Goal: Obtain resource: Download file/media

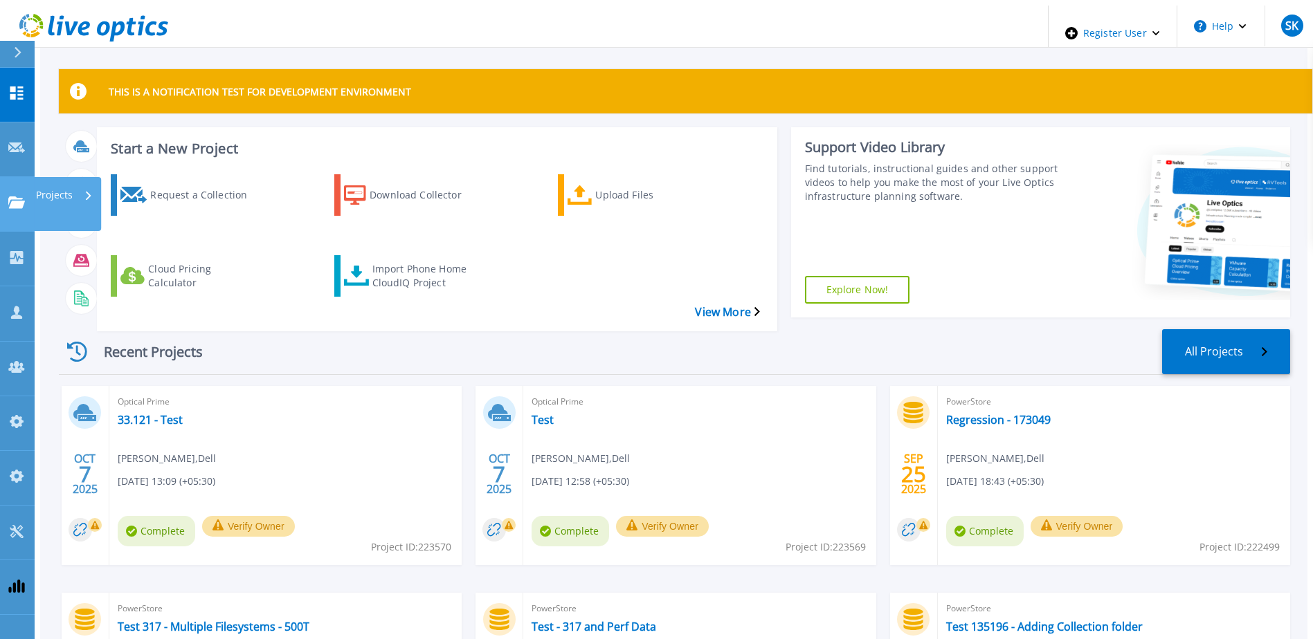
click at [7, 177] on link "Projects Projects" at bounding box center [17, 204] width 35 height 55
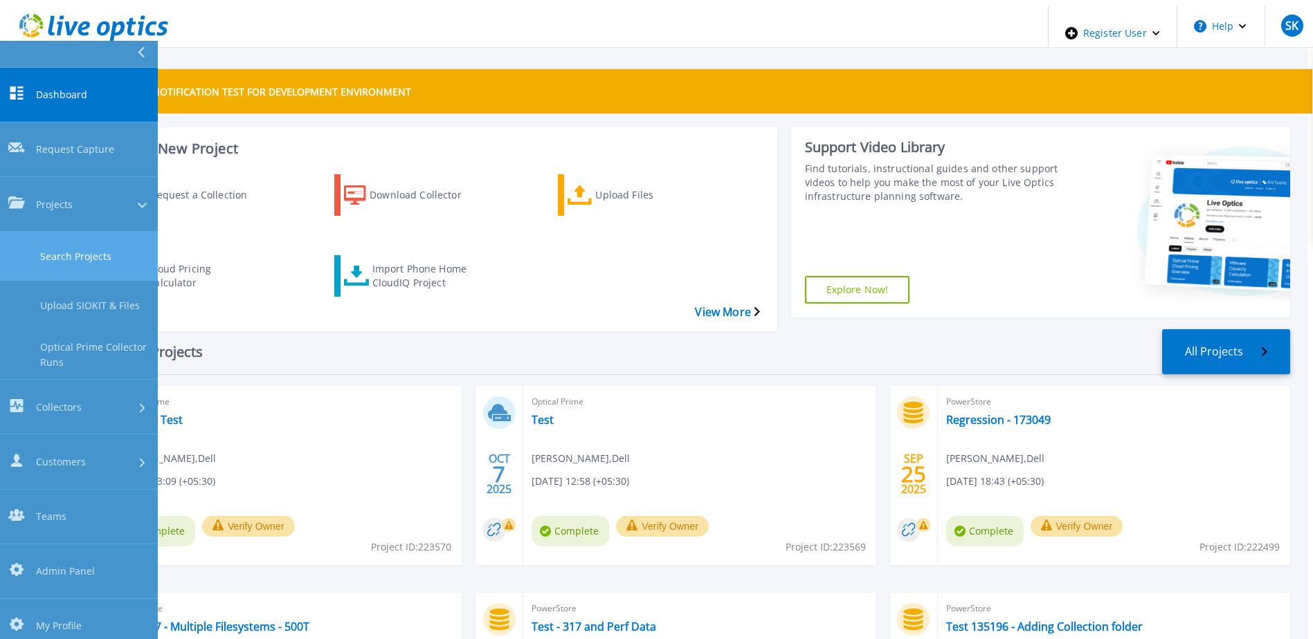
click at [71, 232] on link "Search Projects" at bounding box center [79, 256] width 158 height 49
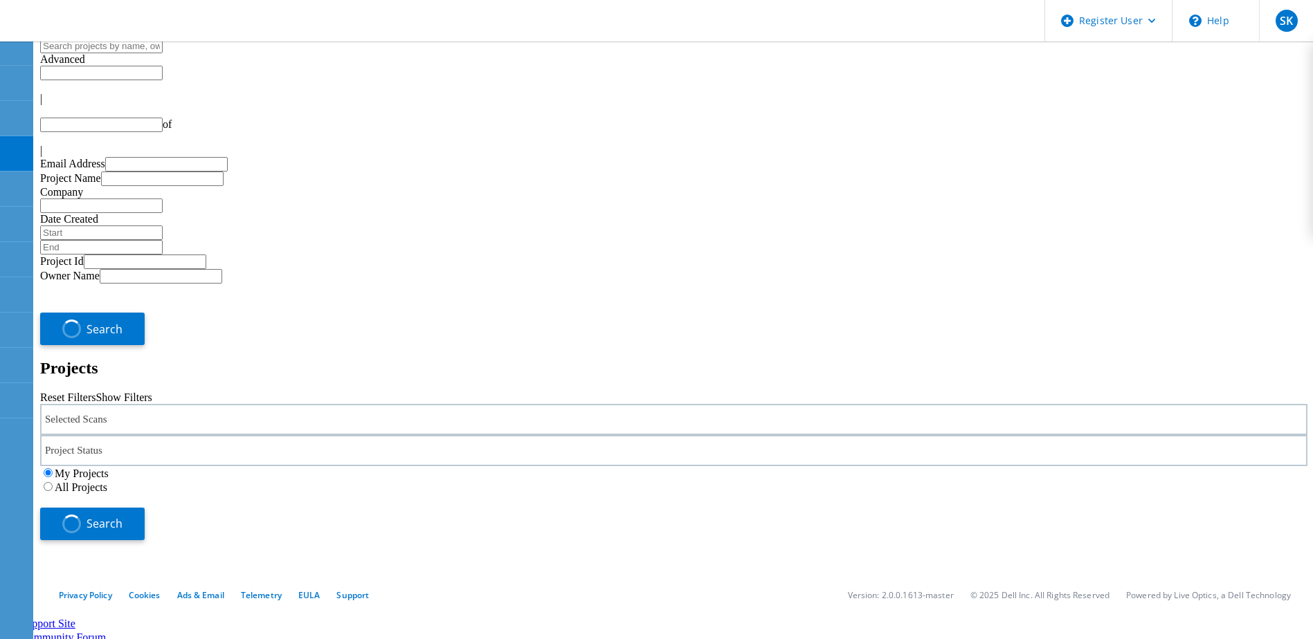
type input "1"
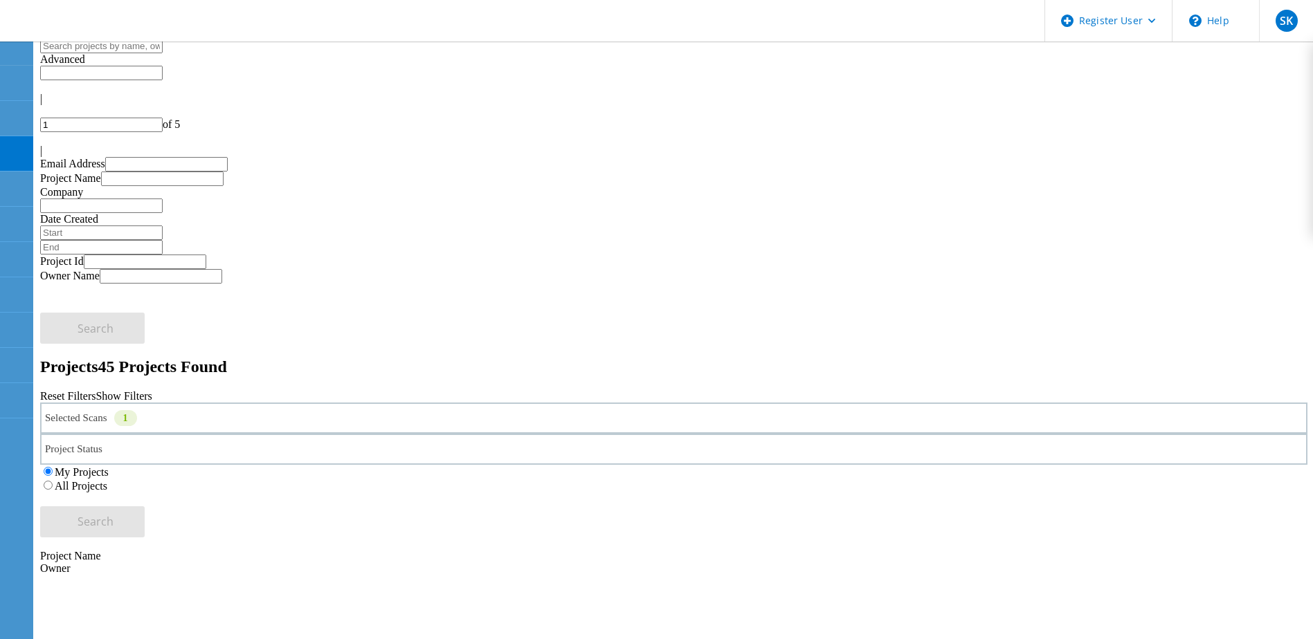
click at [107, 480] on label "All Projects" at bounding box center [81, 486] width 53 height 12
click at [53, 481] on input "All Projects" at bounding box center [48, 485] width 9 height 9
click at [463, 434] on div "Project Status" at bounding box center [673, 449] width 1267 height 31
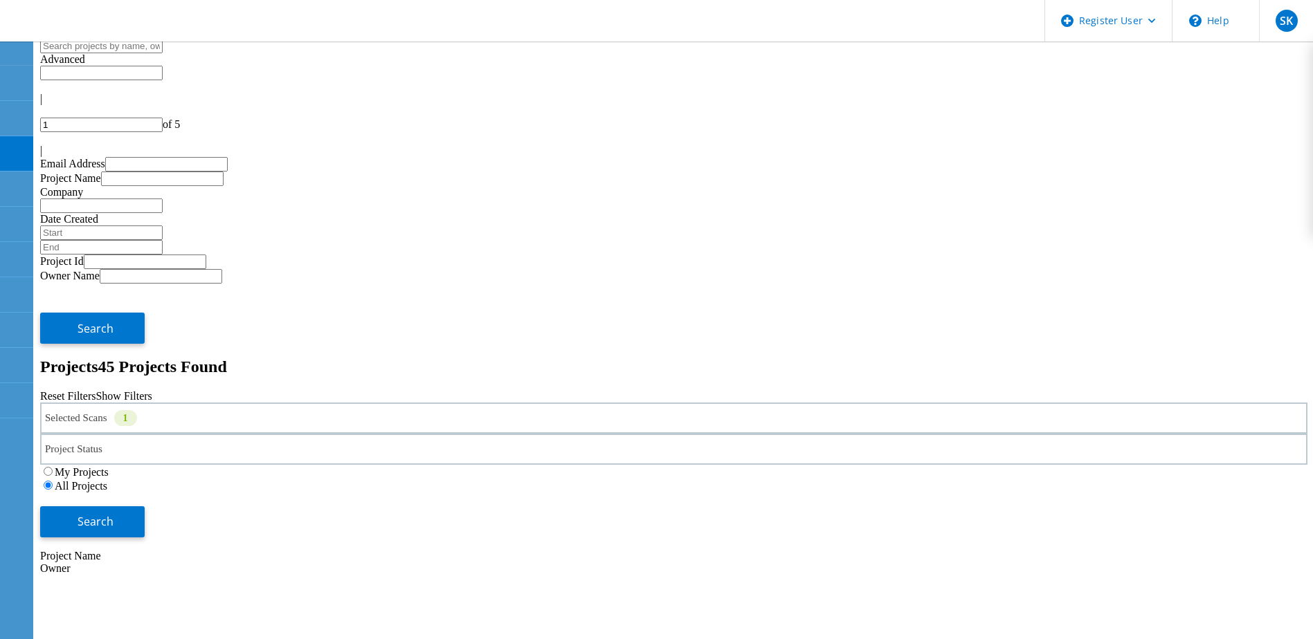
click at [316, 358] on h2 "Projects 45 Projects Found" at bounding box center [673, 367] width 1267 height 19
click at [284, 403] on div "Selected Scans 1" at bounding box center [673, 418] width 1267 height 31
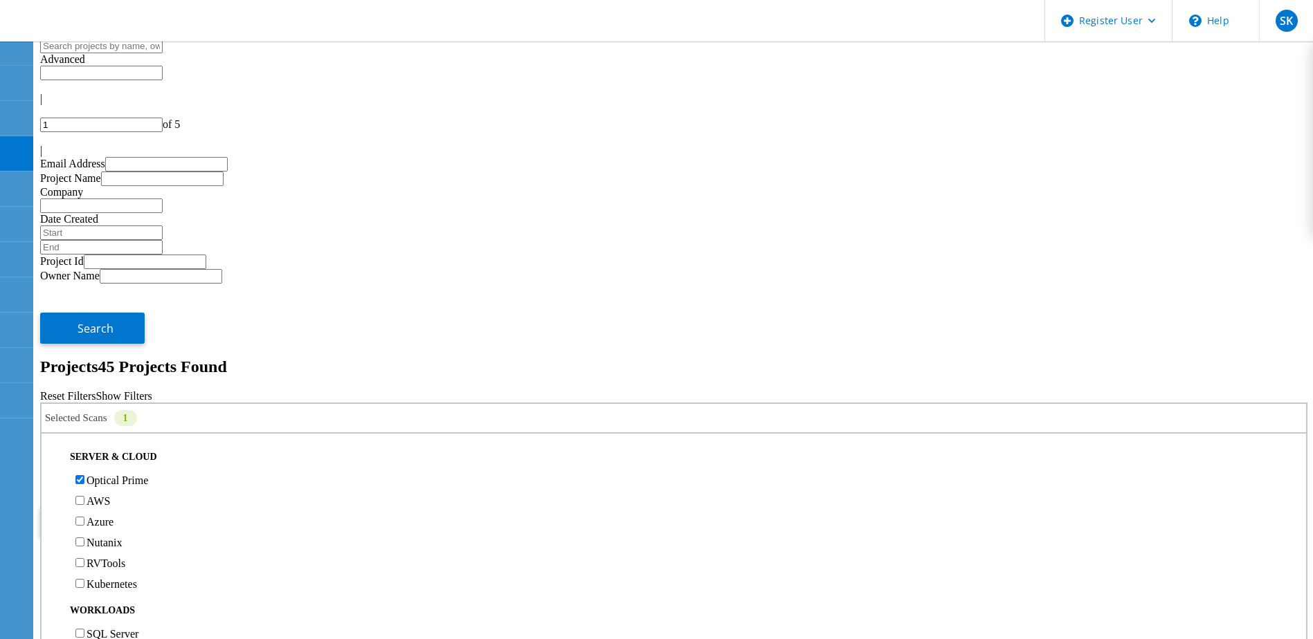
click at [113, 514] on span "Search" at bounding box center [96, 521] width 36 height 15
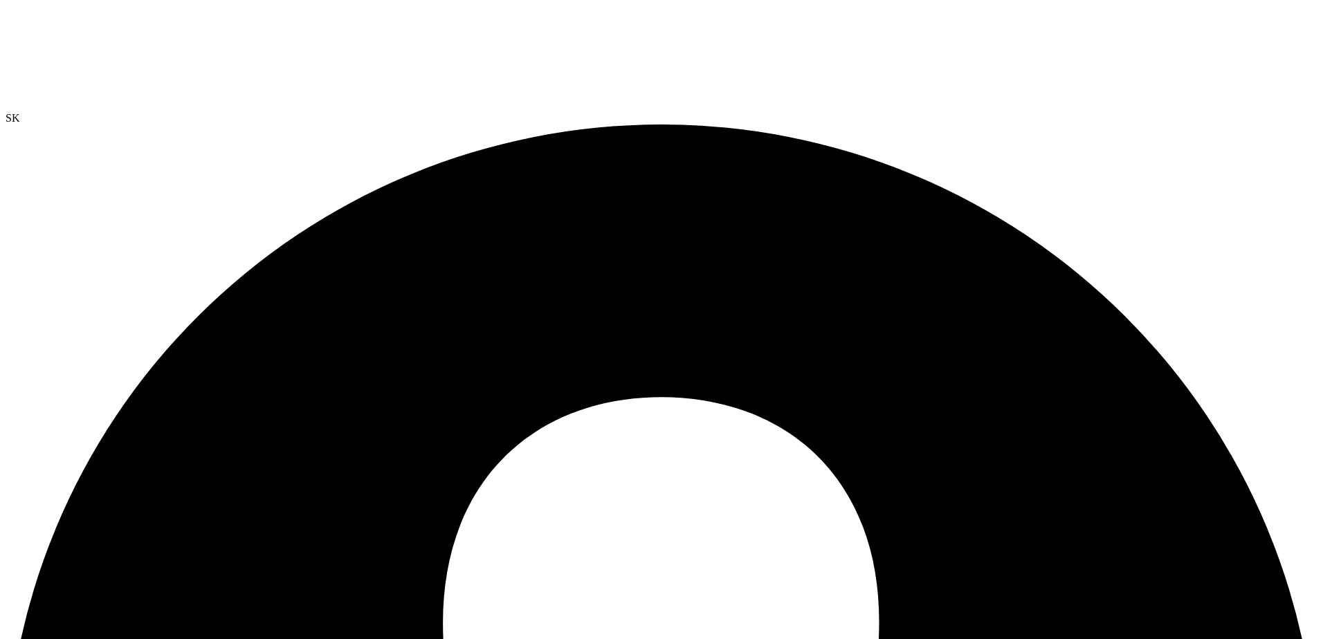
select select "USD"
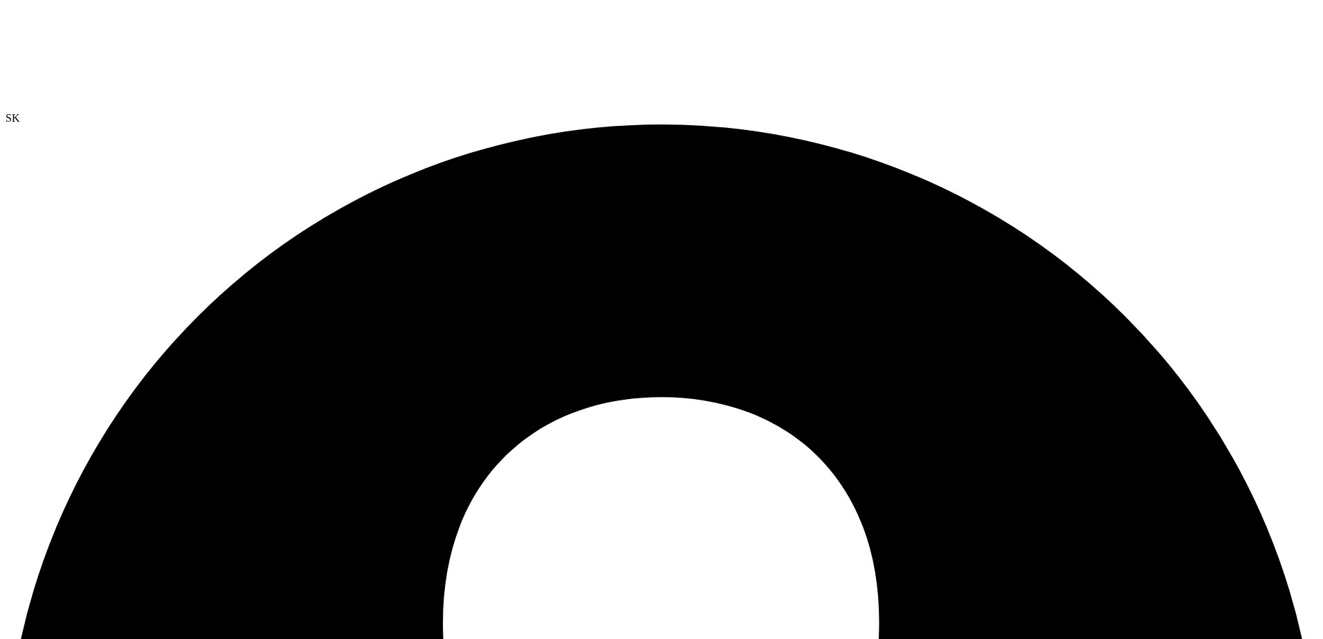
drag, startPoint x: 841, startPoint y: 371, endPoint x: 821, endPoint y: 367, distance: 20.5
drag, startPoint x: 1152, startPoint y: 159, endPoint x: 1255, endPoint y: 154, distance: 103.2
